Goal: Contribute content: Add original content to the website for others to see

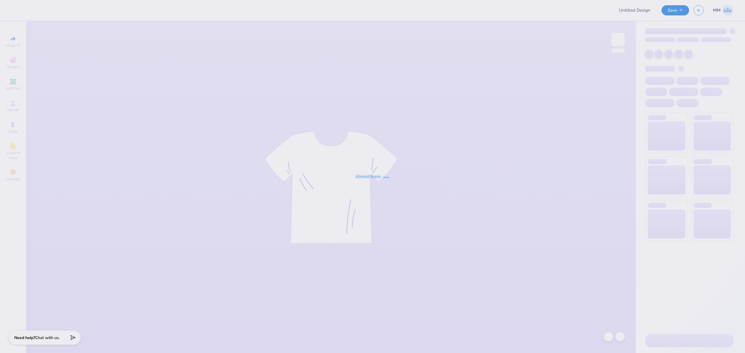
type input "isa merch 1"
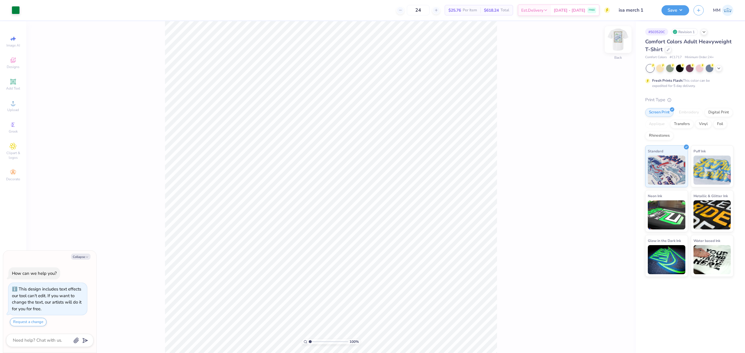
click at [617, 38] on img at bounding box center [618, 39] width 23 height 23
click at [15, 105] on icon at bounding box center [13, 103] width 7 height 7
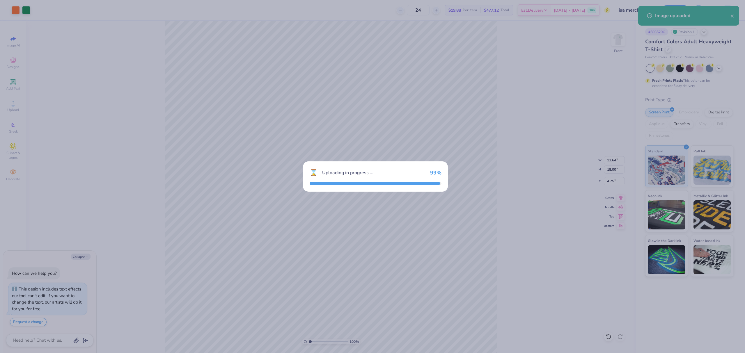
type textarea "x"
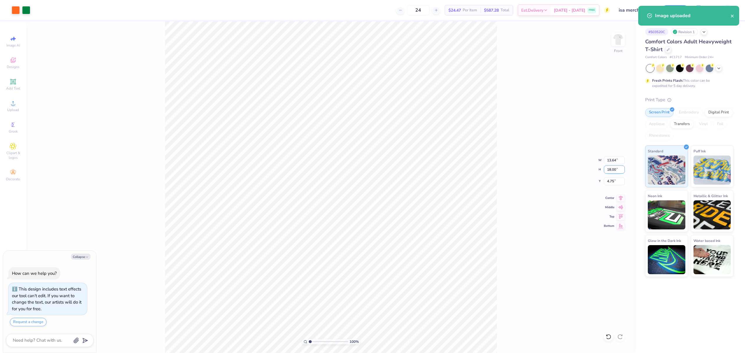
click at [616, 170] on input "18.00" at bounding box center [614, 170] width 21 height 8
type input "15"
type textarea "x"
type input "11.37"
type input "15.00"
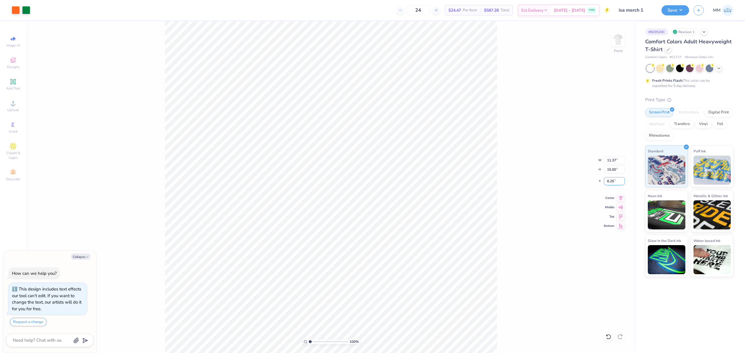
click at [616, 182] on input "6.25" at bounding box center [614, 181] width 21 height 8
type input "3"
type textarea "x"
type input "3.00"
click at [5, 86] on div "Add Text" at bounding box center [13, 84] width 20 height 17
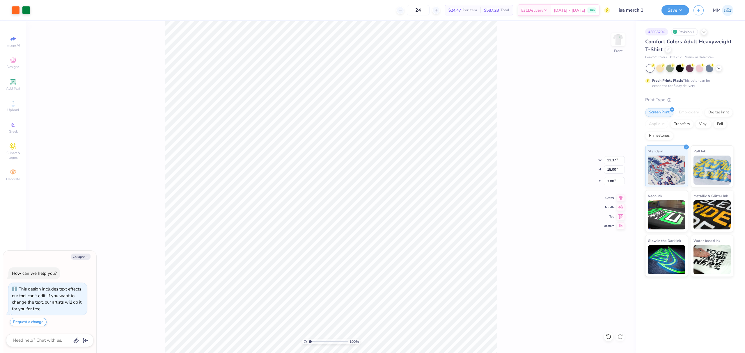
type textarea "x"
type input "5.69"
type input "1.65"
type input "12.93"
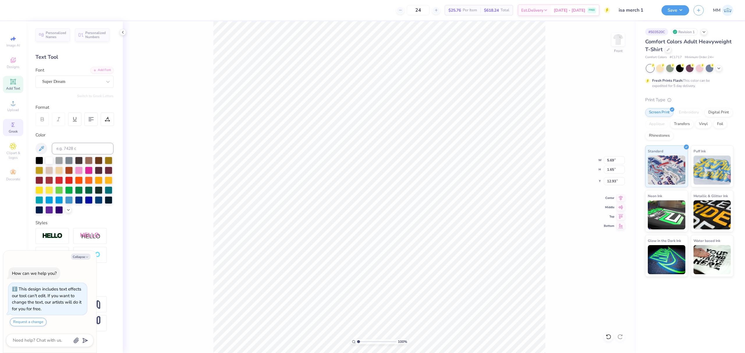
type textarea "x"
click at [66, 151] on input at bounding box center [83, 149] width 62 height 12
type input "348"
type textarea "x"
type input "4.63"
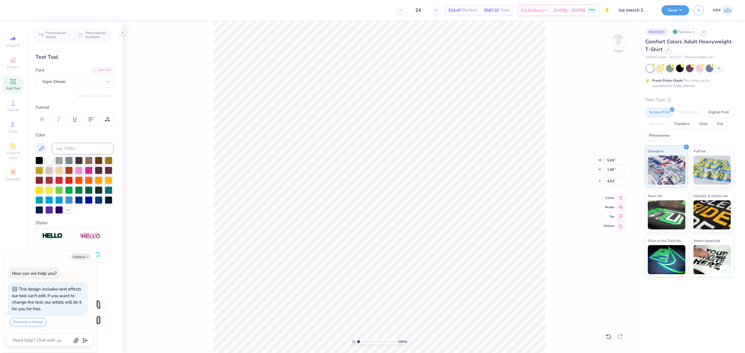
scroll to position [6, 1]
type textarea "x"
type textarea "INDIAN"
click at [97, 68] on div "Add Font" at bounding box center [102, 69] width 23 height 7
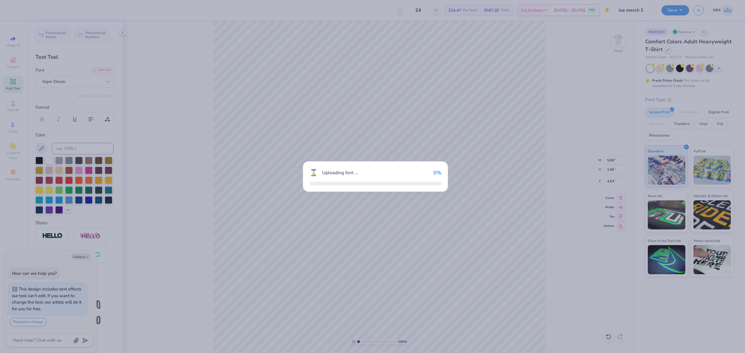
type textarea "x"
type input "7.62"
type input "4.62"
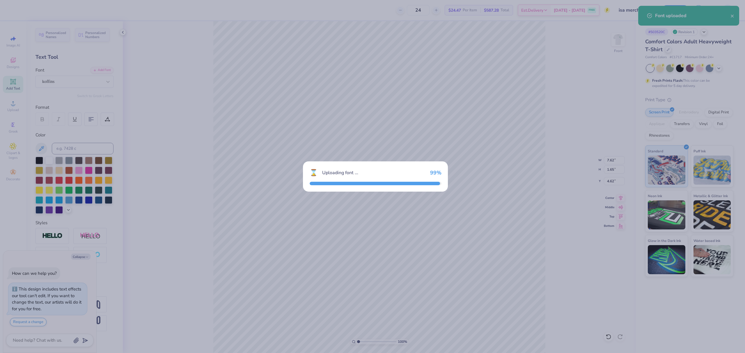
type textarea "x"
type input "7.19"
type input "4.63"
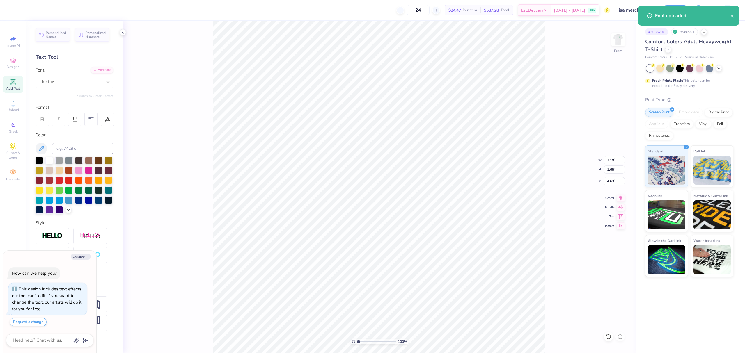
type textarea "x"
type input "4.55"
click at [410, 148] on li "Duplicate" at bounding box center [417, 149] width 46 height 11
type textarea "x"
type input "5.55"
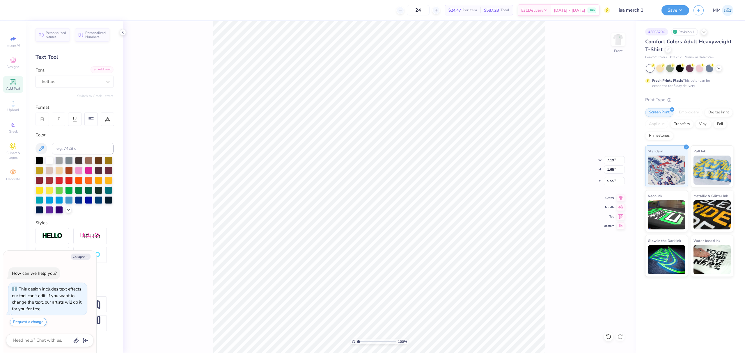
click at [102, 71] on div "Add Font" at bounding box center [102, 69] width 23 height 7
type textarea "x"
type input "8.56"
type input "1.96"
click at [623, 196] on icon at bounding box center [621, 197] width 8 height 7
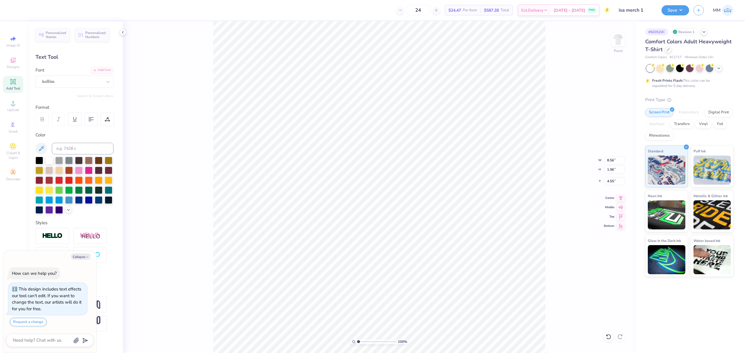
type textarea "x"
type input "4.45"
click at [621, 196] on icon at bounding box center [621, 197] width 8 height 7
click at [672, 9] on button "Save" at bounding box center [676, 9] width 28 height 10
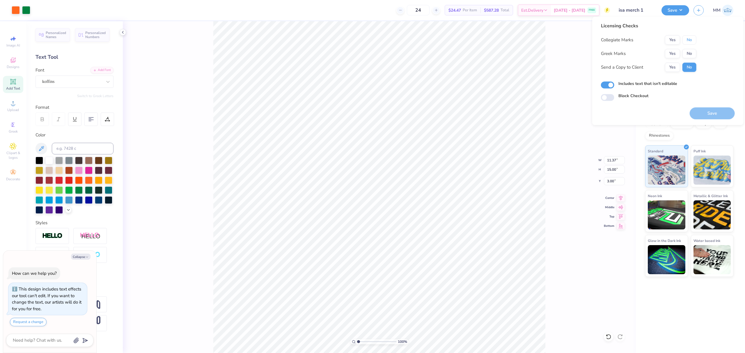
drag, startPoint x: 689, startPoint y: 42, endPoint x: 689, endPoint y: 47, distance: 5.0
click at [689, 43] on button "No" at bounding box center [690, 39] width 14 height 9
click at [689, 51] on button "No" at bounding box center [690, 53] width 14 height 9
click at [706, 117] on button "Save" at bounding box center [712, 113] width 45 height 12
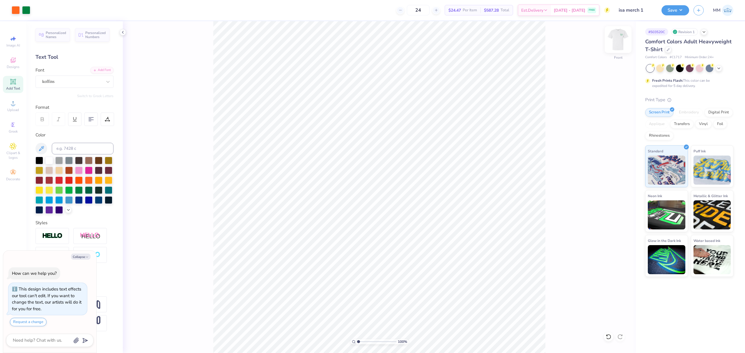
click at [616, 42] on img at bounding box center [618, 39] width 23 height 23
type textarea "x"
click at [613, 177] on input "3.68" at bounding box center [614, 174] width 21 height 8
type input "3.5"
type textarea "x"
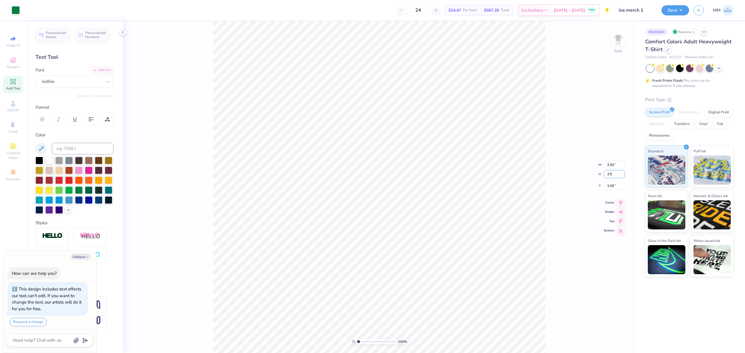
type input "3.33"
type input "3.50"
click at [609, 182] on input "3.09" at bounding box center [614, 181] width 21 height 8
type input "3"
type textarea "x"
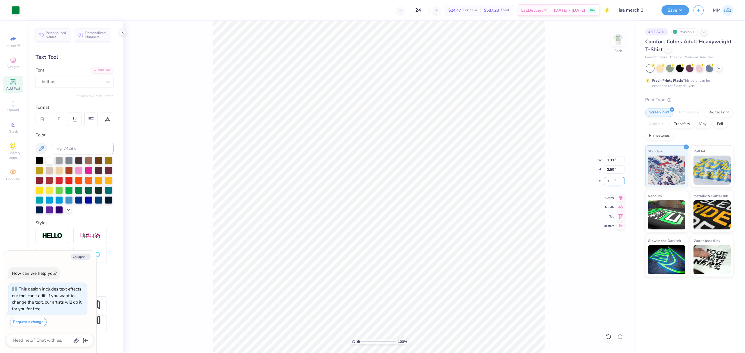
type input "3.00"
click at [616, 37] on img at bounding box center [618, 39] width 23 height 23
click at [670, 15] on div "Save" at bounding box center [676, 10] width 28 height 10
click at [671, 10] on button "Save" at bounding box center [676, 9] width 28 height 10
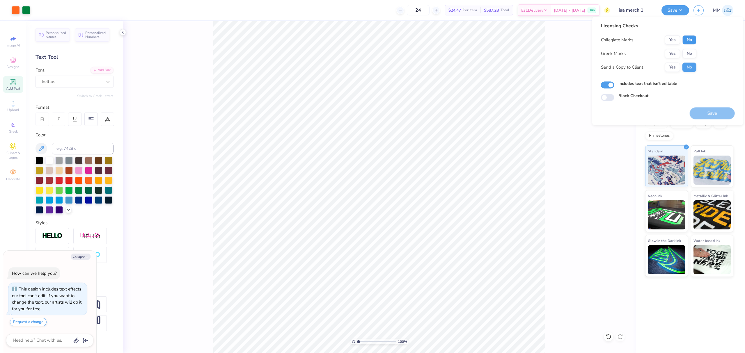
click at [685, 42] on button "No" at bounding box center [690, 39] width 14 height 9
click at [686, 54] on button "No" at bounding box center [690, 53] width 14 height 9
click at [703, 111] on button "Save" at bounding box center [712, 113] width 45 height 12
type textarea "x"
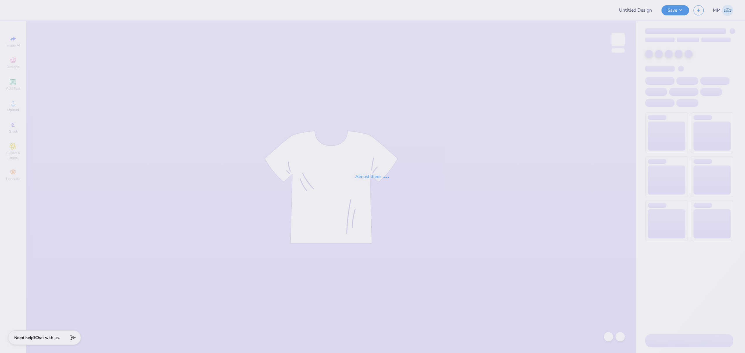
type input "isa merch 1"
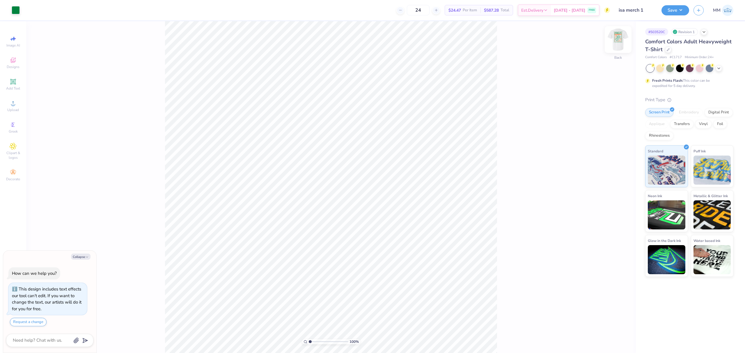
click at [623, 40] on img at bounding box center [618, 39] width 23 height 23
click at [148, 12] on div "Art colors 24 $24.47 Per Item $587.28 Total Est. Delivery Sep 8 - 11 FREE Desig…" at bounding box center [372, 176] width 745 height 353
type textarea "x"
click at [611, 176] on input "15.00" at bounding box center [614, 174] width 21 height 8
type input "13"
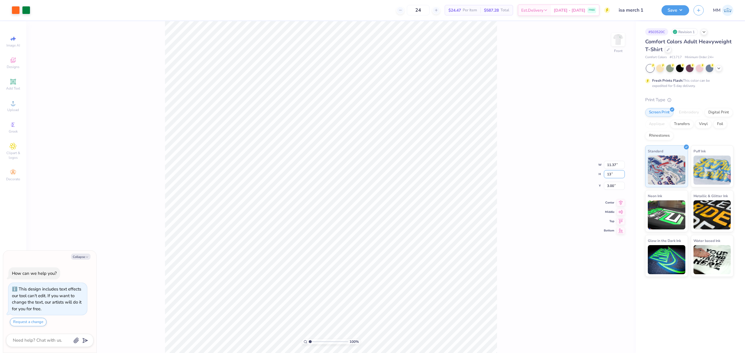
type textarea "x"
type input "9.85"
type input "13.00"
click at [614, 183] on input "4.00" at bounding box center [614, 181] width 21 height 8
type input "3"
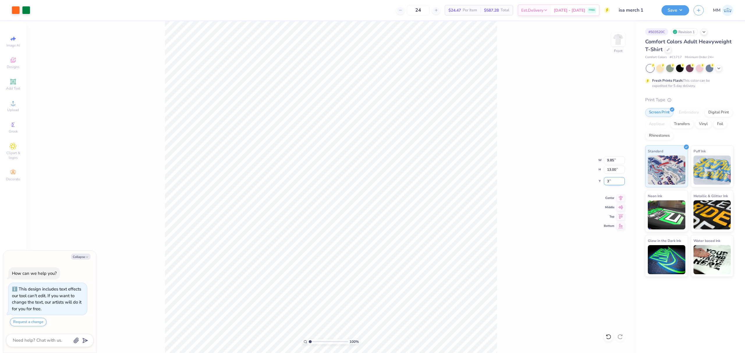
type textarea "x"
type input "3.00"
click at [672, 12] on button "Save" at bounding box center [676, 9] width 28 height 10
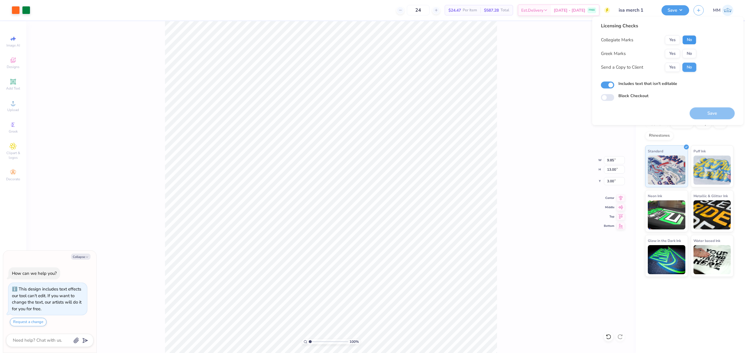
click at [684, 38] on button "No" at bounding box center [690, 39] width 14 height 9
click at [687, 54] on button "No" at bounding box center [690, 53] width 14 height 9
click at [705, 111] on button "Save" at bounding box center [712, 113] width 45 height 12
type textarea "x"
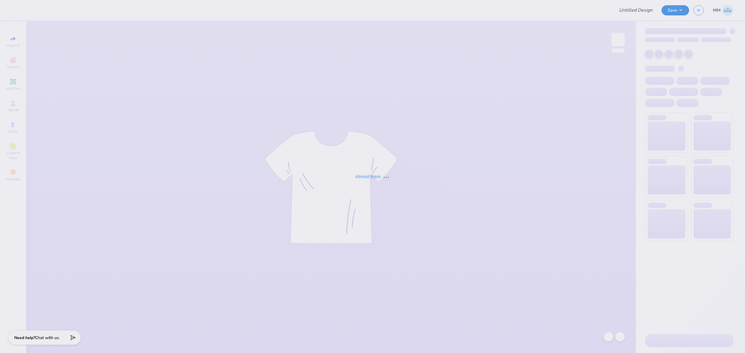
type input "isa merch 1"
